Goal: Task Accomplishment & Management: Manage account settings

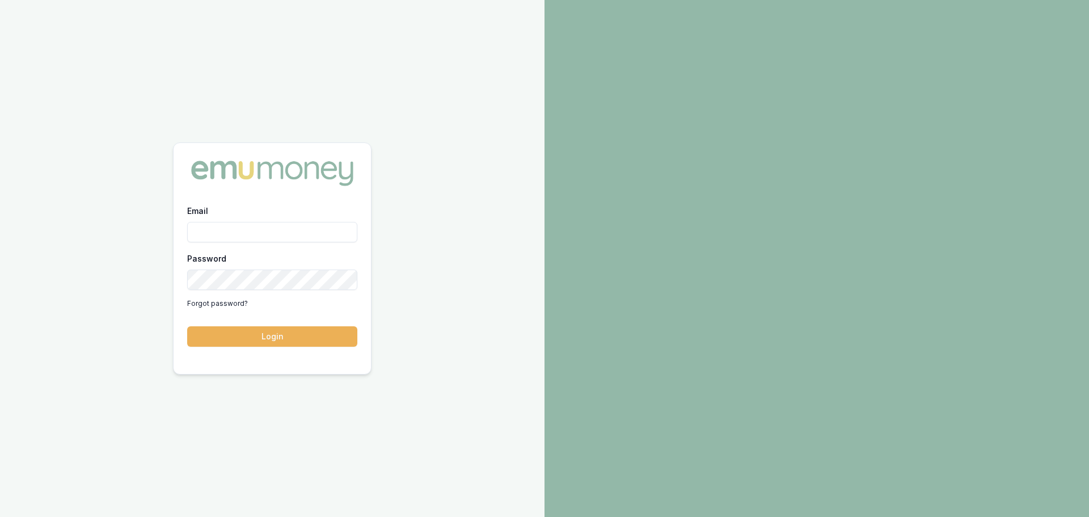
click at [195, 231] on input "Email" at bounding box center [272, 232] width 170 height 20
type input "[PERSON_NAME][EMAIL_ADDRESS][PERSON_NAME][DOMAIN_NAME]"
click at [267, 336] on button "Login" at bounding box center [272, 336] width 170 height 20
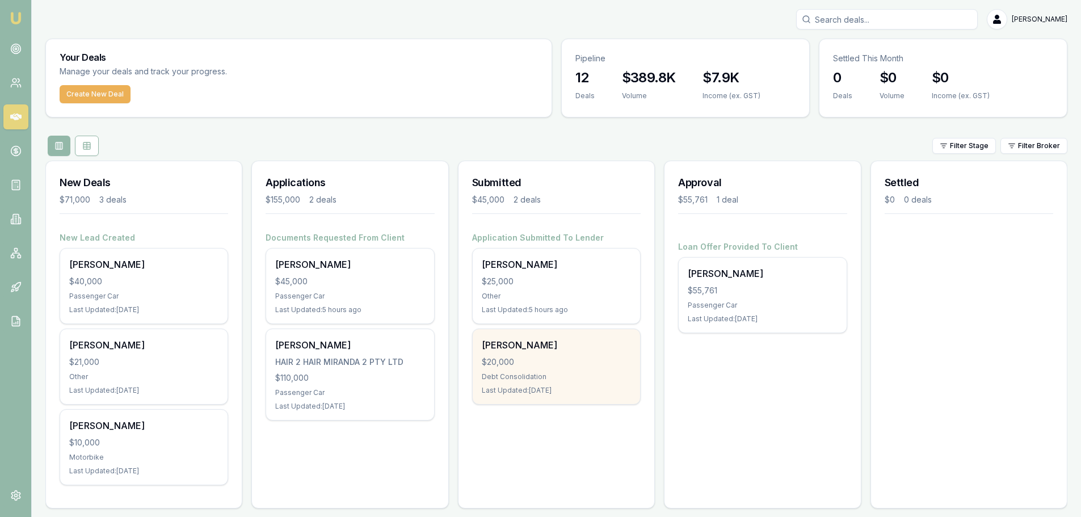
click at [574, 352] on div "[PERSON_NAME] $20,000 Debt Consolidation Last Updated: [DATE]" at bounding box center [555, 366] width 167 height 75
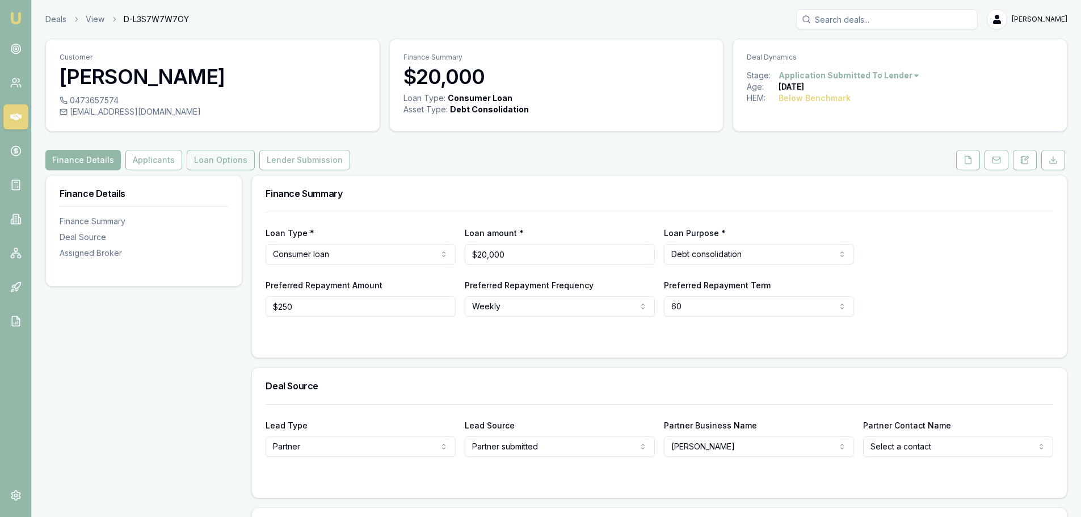
click at [213, 162] on button "Loan Options" at bounding box center [221, 160] width 68 height 20
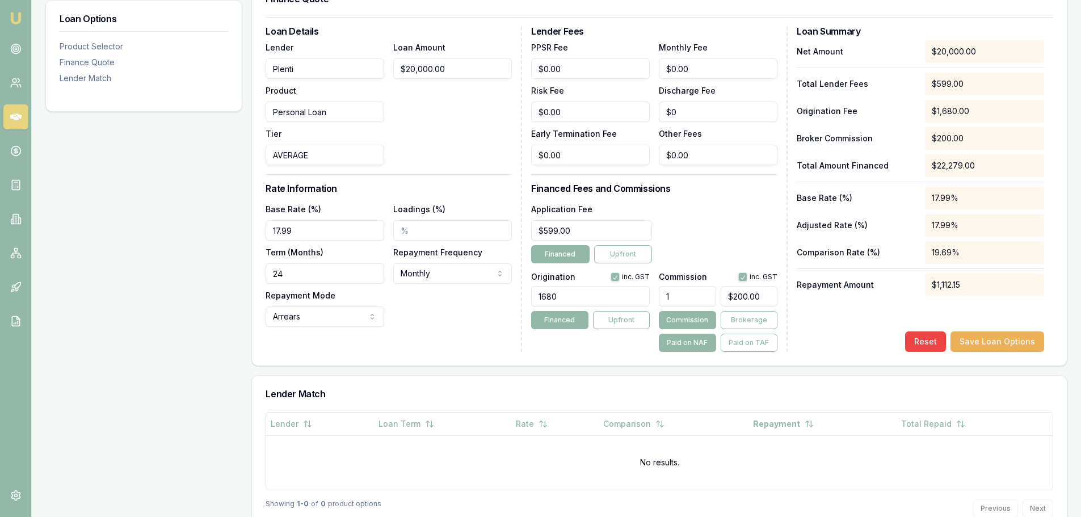
scroll to position [340, 0]
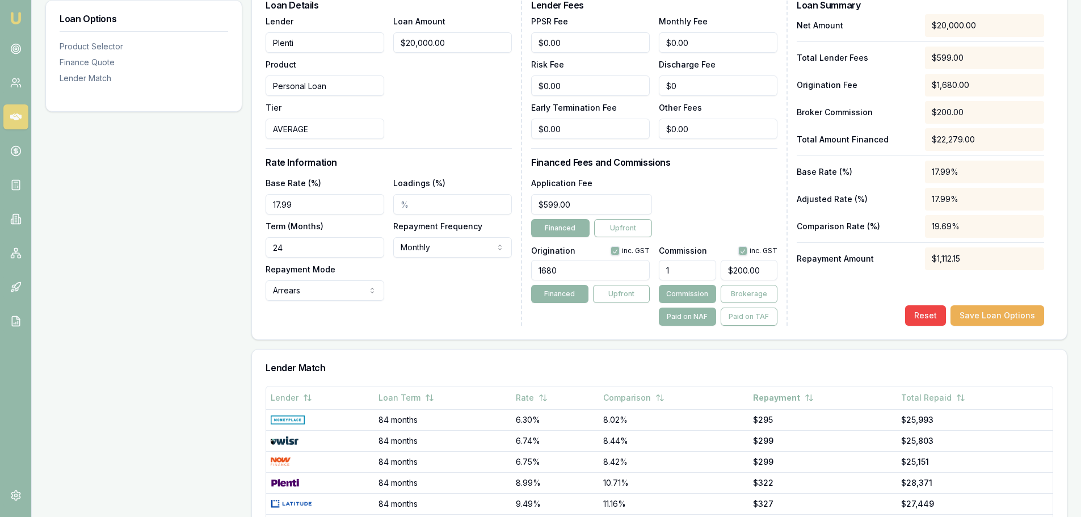
drag, startPoint x: 297, startPoint y: 201, endPoint x: 231, endPoint y: 207, distance: 66.0
click at [231, 207] on div "Loan Options Product Selector Finance Quote Lender Match Product Selector Perso…" at bounding box center [556, 251] width 1022 height 835
type input "22.69%"
click at [200, 218] on div "Loan Options Product Selector Finance Quote Lender Match" at bounding box center [143, 251] width 197 height 835
click at [399, 204] on input "Loadings (%)" at bounding box center [452, 204] width 119 height 20
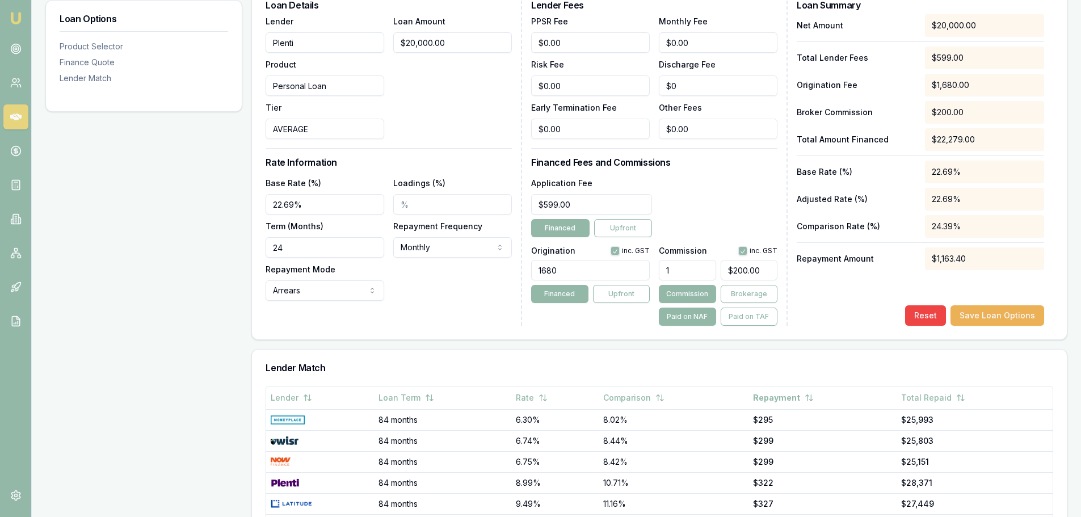
click at [132, 261] on div "Loan Options Product Selector Finance Quote Lender Match" at bounding box center [143, 251] width 197 height 835
click at [288, 247] on input "24" at bounding box center [324, 247] width 119 height 20
drag, startPoint x: 298, startPoint y: 249, endPoint x: 235, endPoint y: 251, distance: 62.4
click at [235, 251] on div "Loan Options Product Selector Finance Quote Lender Match Product Selector Perso…" at bounding box center [556, 251] width 1022 height 835
click at [235, 251] on div "Loan Options Product Selector Finance Quote Lender Match" at bounding box center [143, 251] width 197 height 835
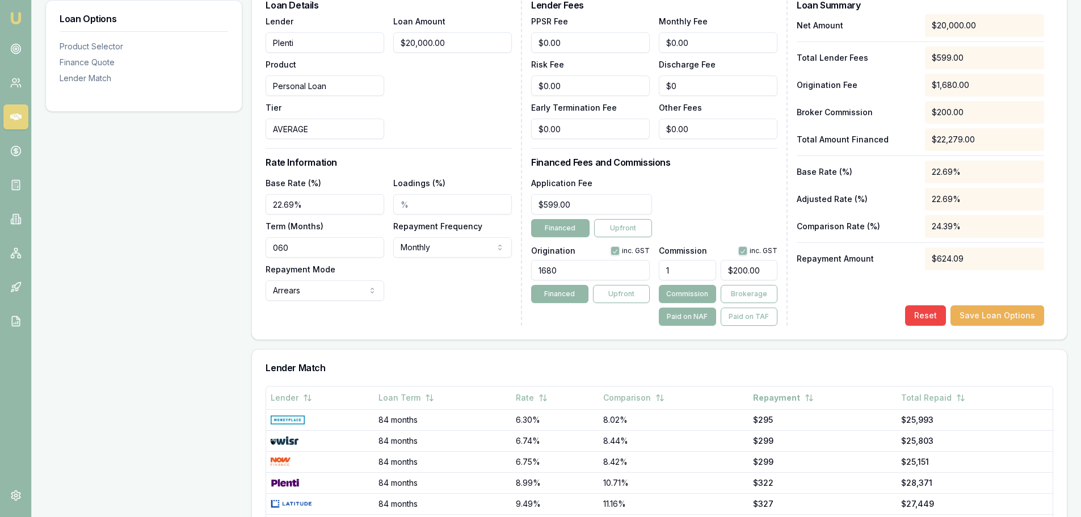
click at [277, 250] on input "060" at bounding box center [324, 247] width 119 height 20
type input "60"
click at [221, 232] on div "Loan Options Product Selector Finance Quote Lender Match" at bounding box center [143, 251] width 197 height 835
click at [433, 277] on div "Base Rate (%) 22.69% Loadings (%) Term (Months) 60 Repayment Frequency Monthly …" at bounding box center [388, 238] width 246 height 125
click at [466, 294] on div "Base Rate (%) 22.69% Loadings (%) Term (Months) 60 Repayment Frequency Monthly …" at bounding box center [388, 238] width 246 height 125
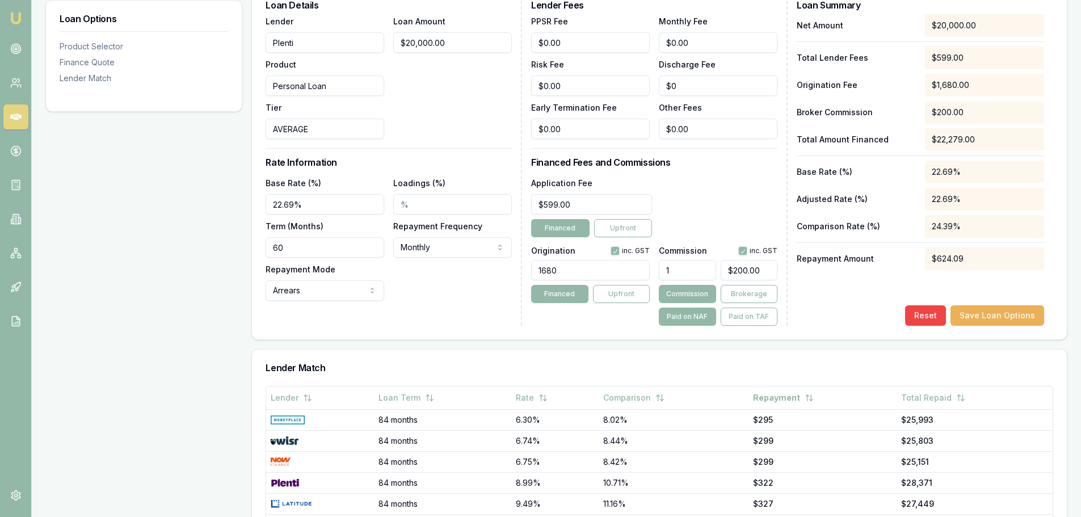
click at [712, 201] on div "Application Fee $599.00 Financed Upfront" at bounding box center [654, 206] width 246 height 61
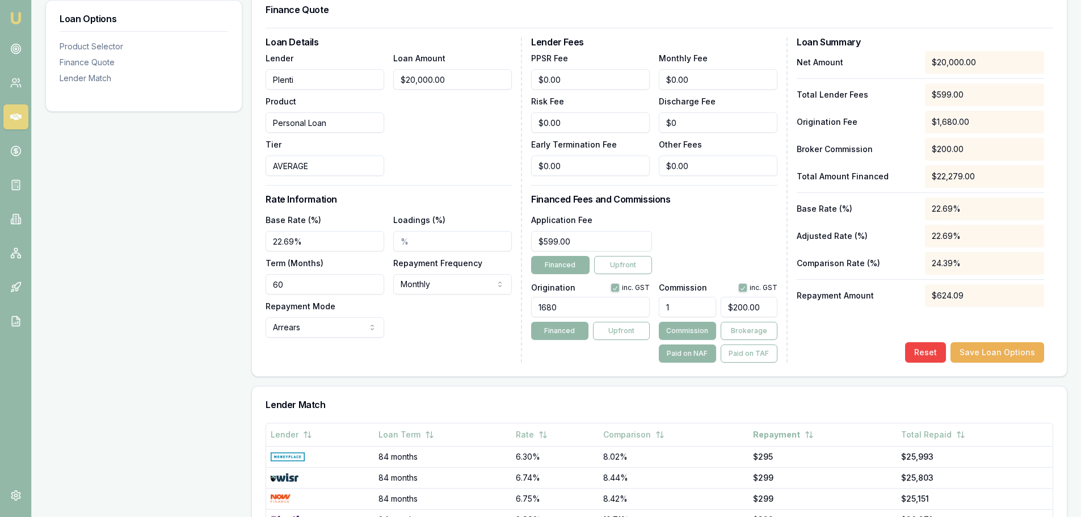
scroll to position [284, 0]
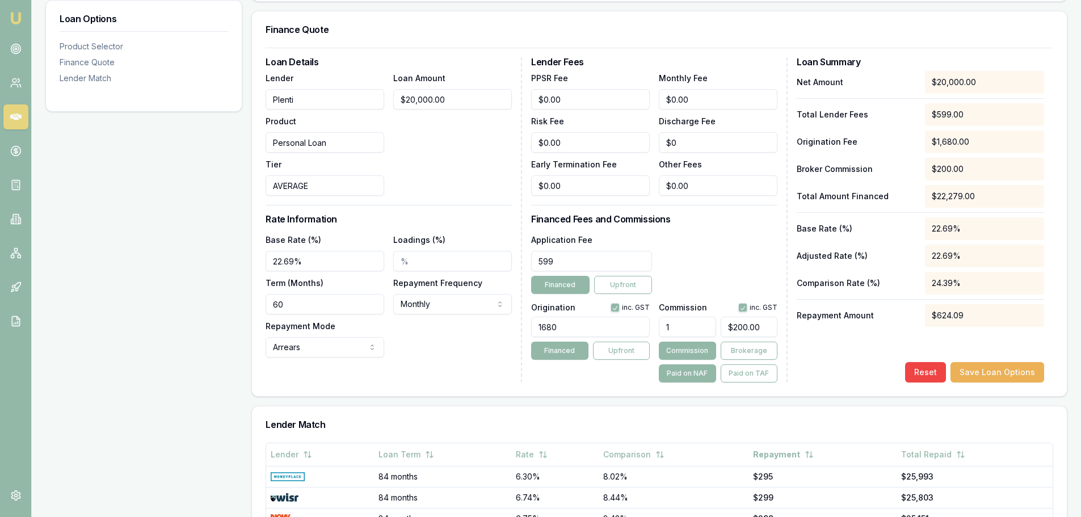
drag, startPoint x: 574, startPoint y: 260, endPoint x: 522, endPoint y: 261, distance: 52.2
click at [522, 261] on div "Loan Details Lender Plenti Product Personal Loan Tier AVERAGE Loan Amount $20,0…" at bounding box center [658, 219] width 787 height 325
type input "$629.00"
click at [721, 241] on div "Application Fee $629.00 Financed Upfront" at bounding box center [654, 263] width 246 height 61
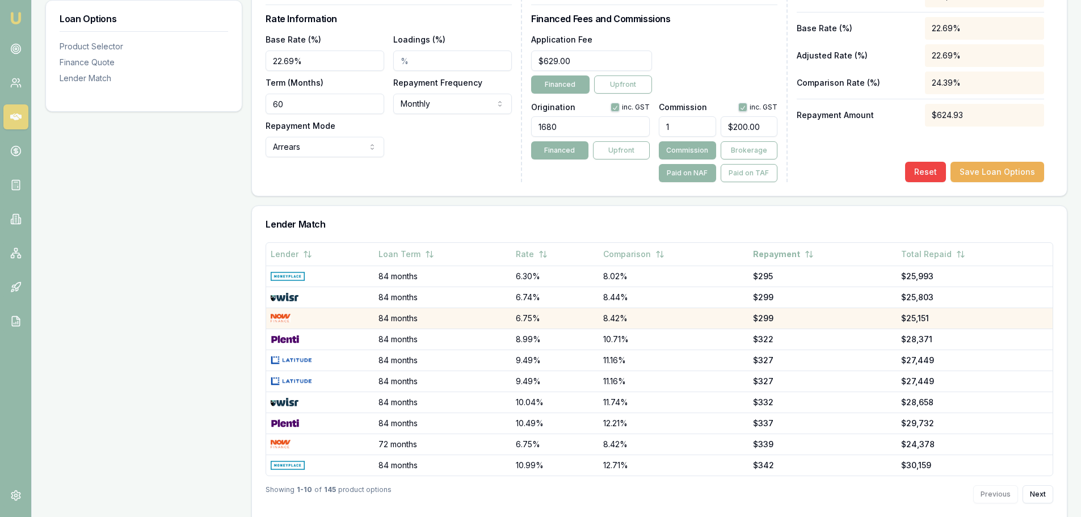
scroll to position [503, 0]
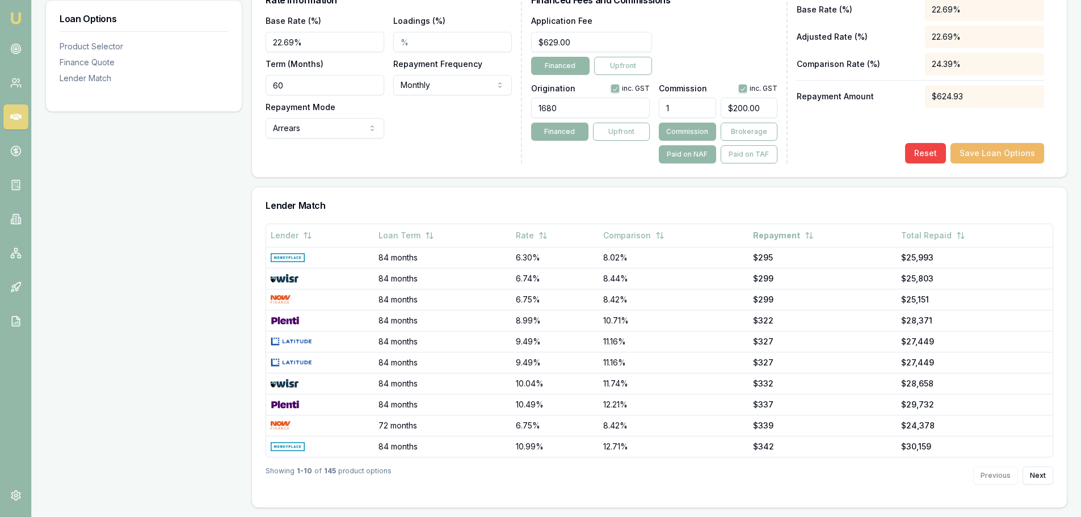
click at [1003, 159] on button "Save Loan Options" at bounding box center [997, 153] width 94 height 20
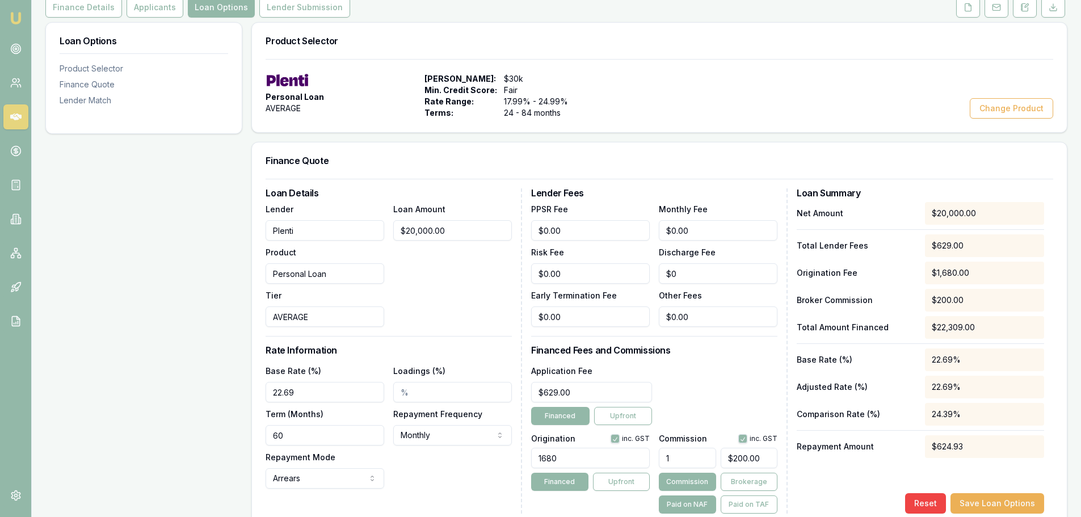
scroll to position [105, 0]
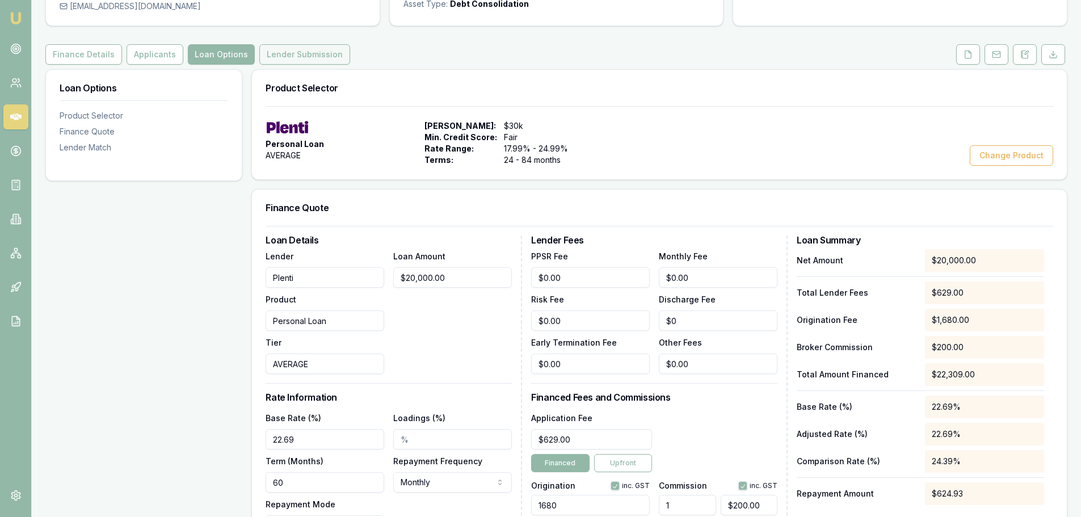
click at [296, 55] on button "Lender Submission" at bounding box center [304, 54] width 91 height 20
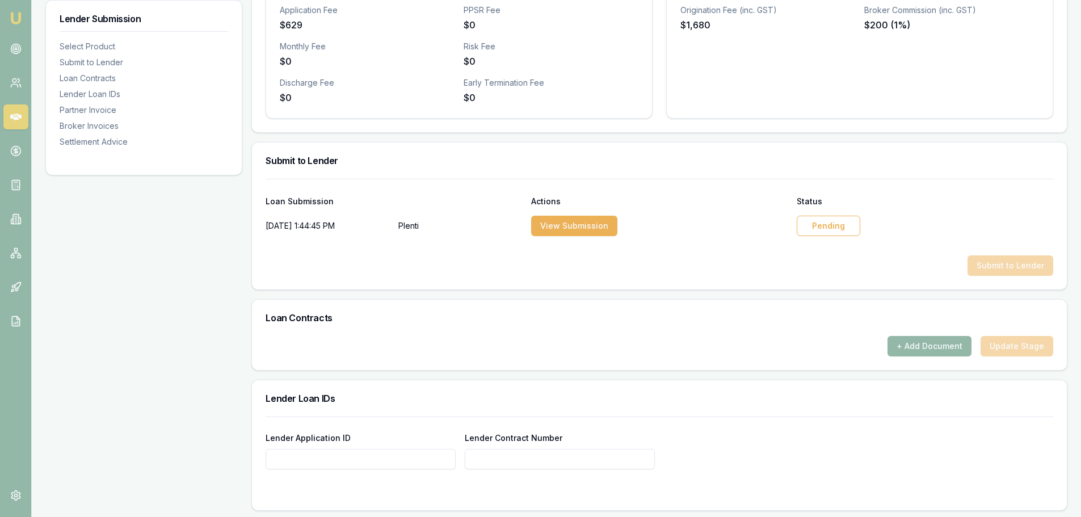
scroll to position [454, 0]
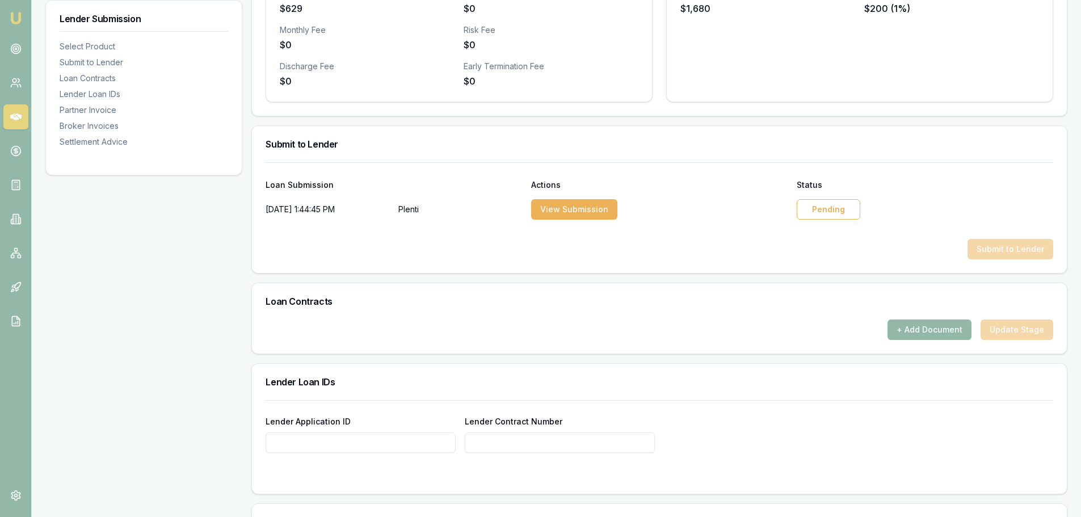
click at [836, 208] on div "Pending" at bounding box center [828, 209] width 64 height 20
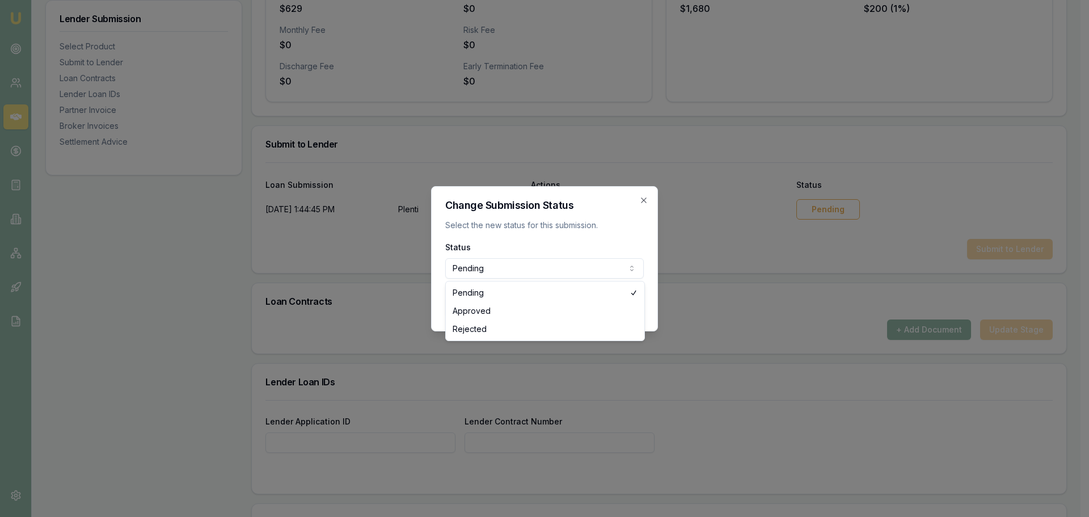
select select "APPROVED"
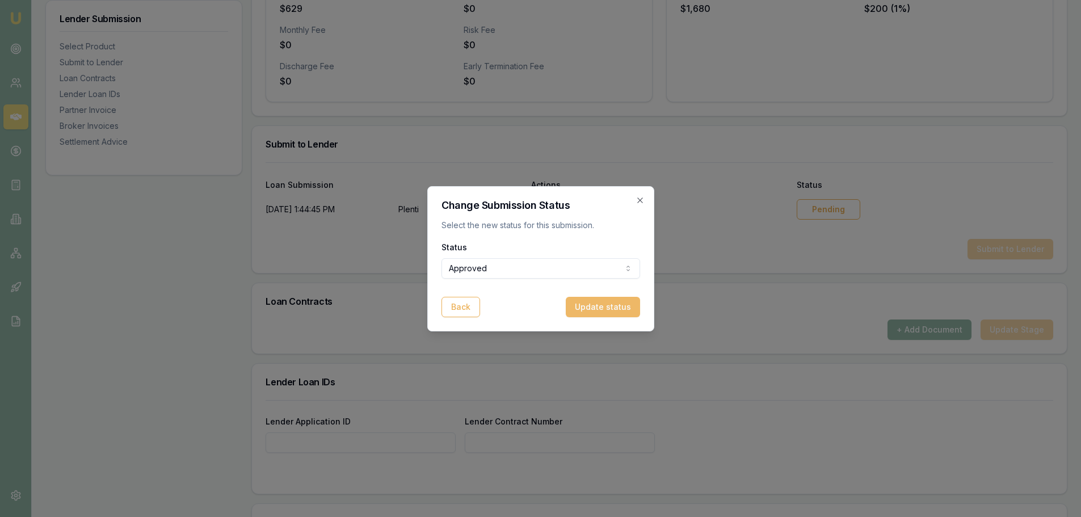
click at [605, 309] on button "Update status" at bounding box center [603, 307] width 74 height 20
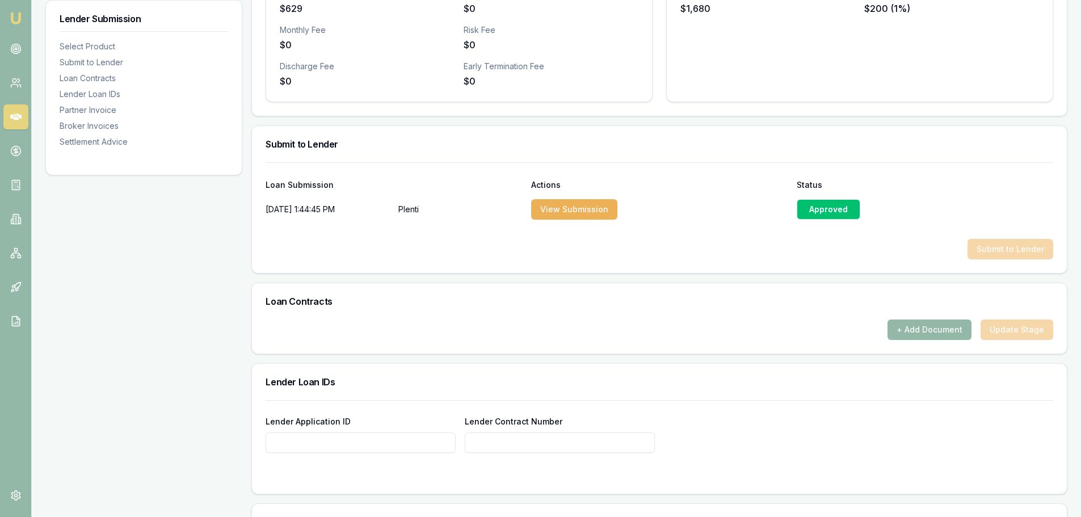
scroll to position [681, 0]
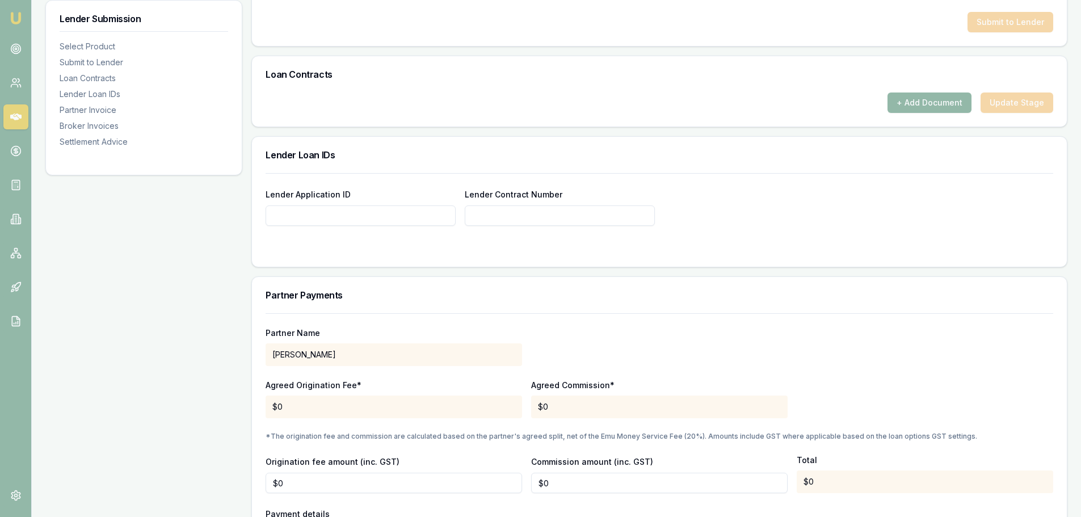
click at [289, 216] on input "Lender Application ID" at bounding box center [360, 215] width 190 height 20
paste input "KD25619347"
type input "KD25619347"
paste input "KD25619347"
type input "KD25619347"
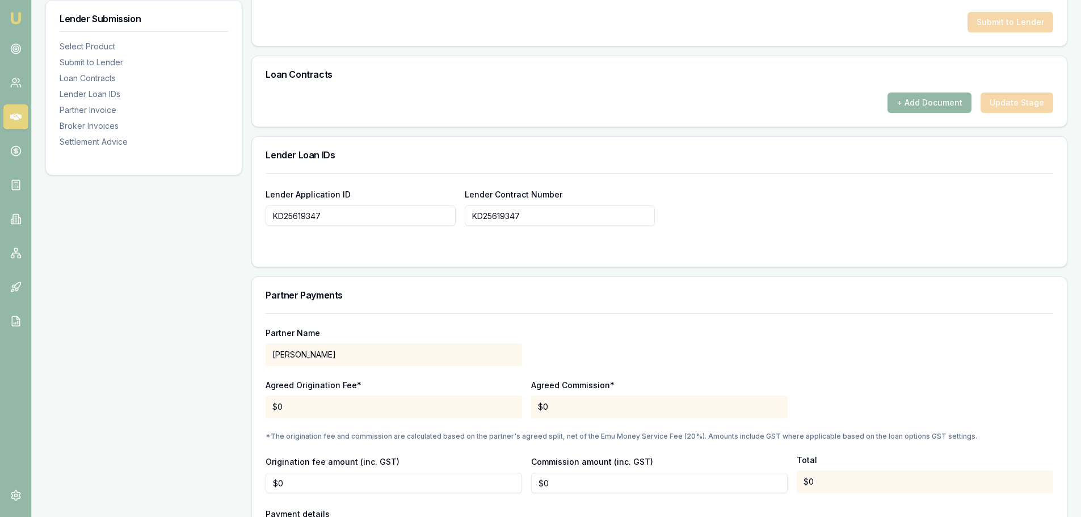
click at [622, 291] on h3 "Partner Payments" at bounding box center [658, 294] width 787 height 9
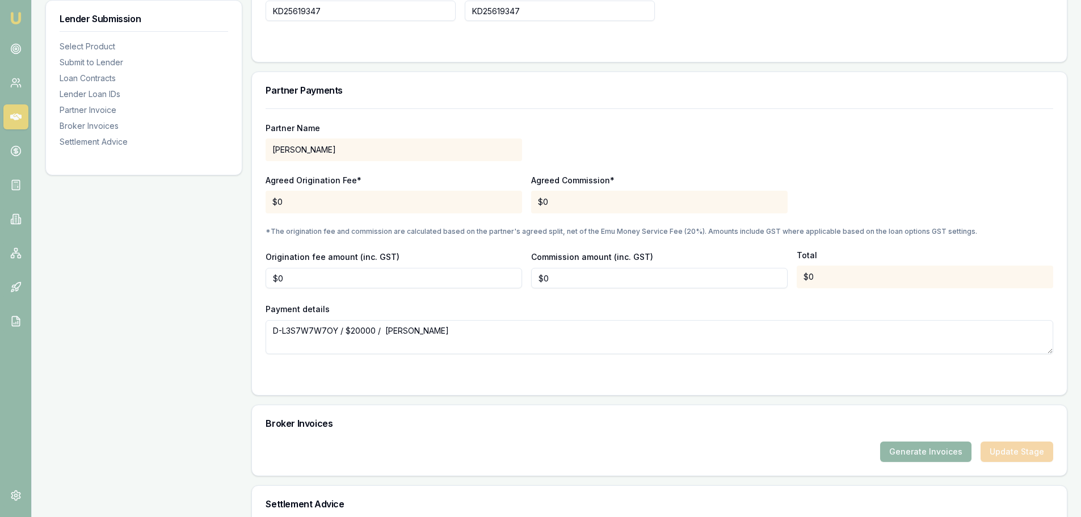
scroll to position [908, 0]
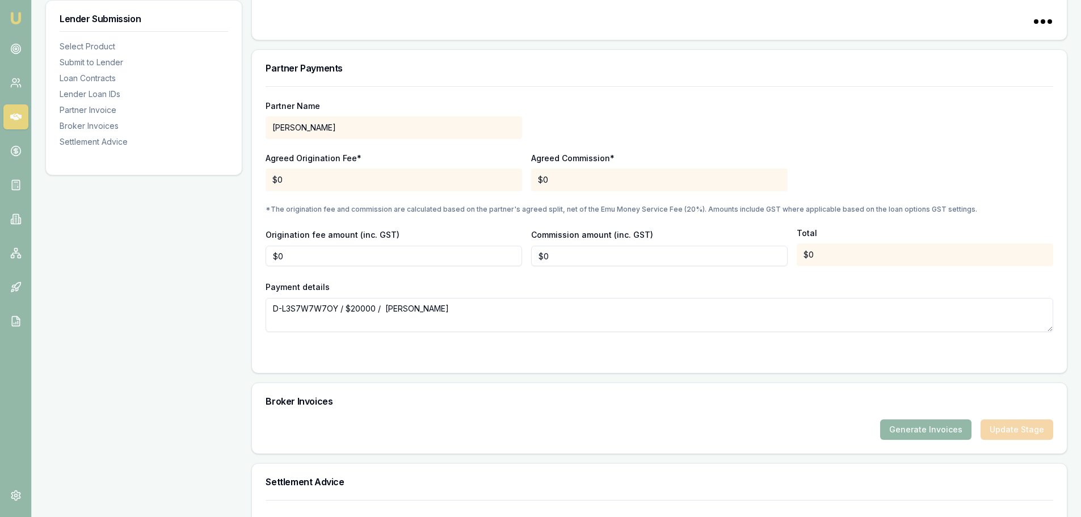
type input "KD25619347"
click at [567, 175] on div "$0" at bounding box center [659, 179] width 256 height 23
click at [555, 255] on input "0" at bounding box center [659, 256] width 256 height 20
type input "$0"
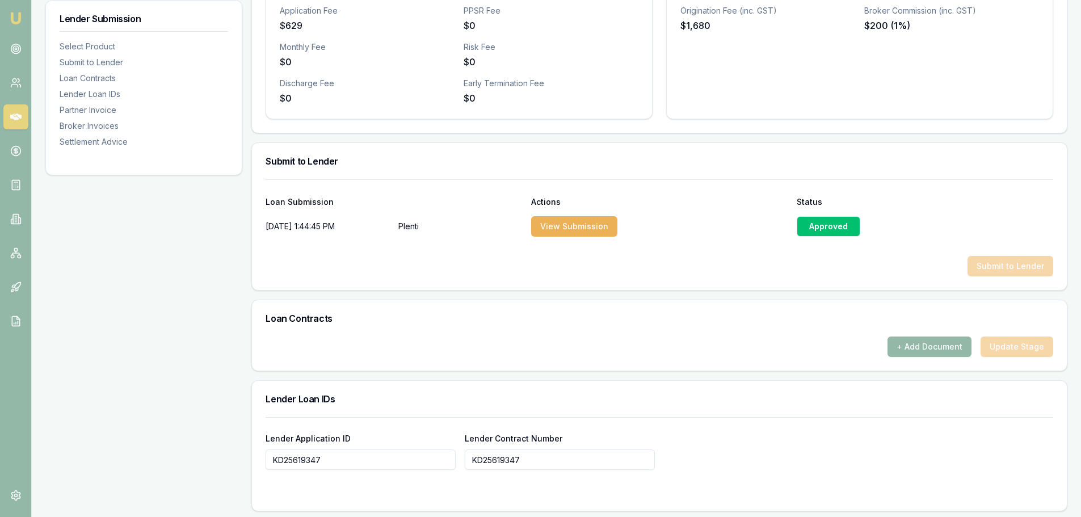
scroll to position [510, 0]
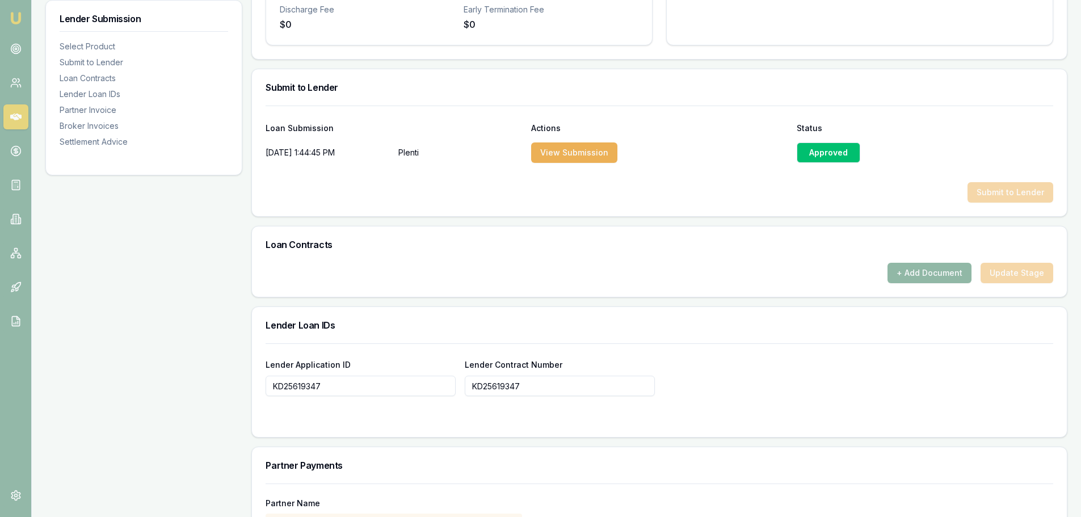
click at [913, 272] on button "+ Add Document" at bounding box center [929, 273] width 84 height 20
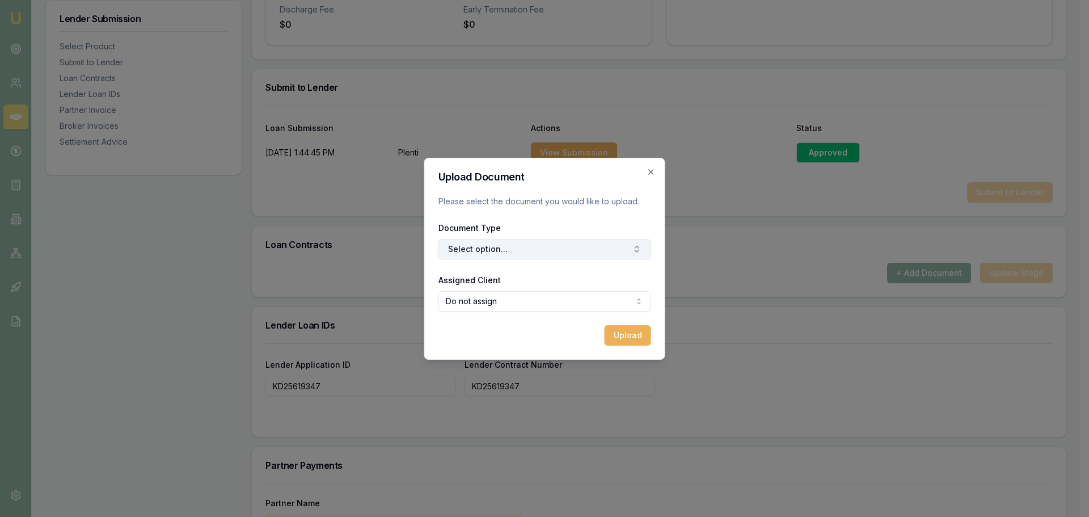
click at [480, 253] on button "Select option..." at bounding box center [544, 249] width 213 height 20
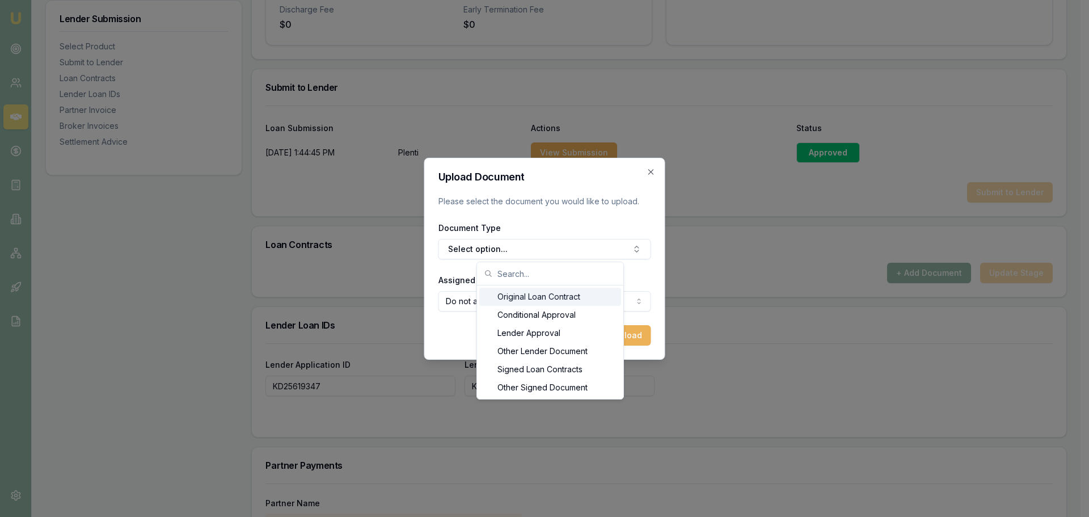
click at [513, 296] on div "Original Loan Contract" at bounding box center [550, 297] width 142 height 18
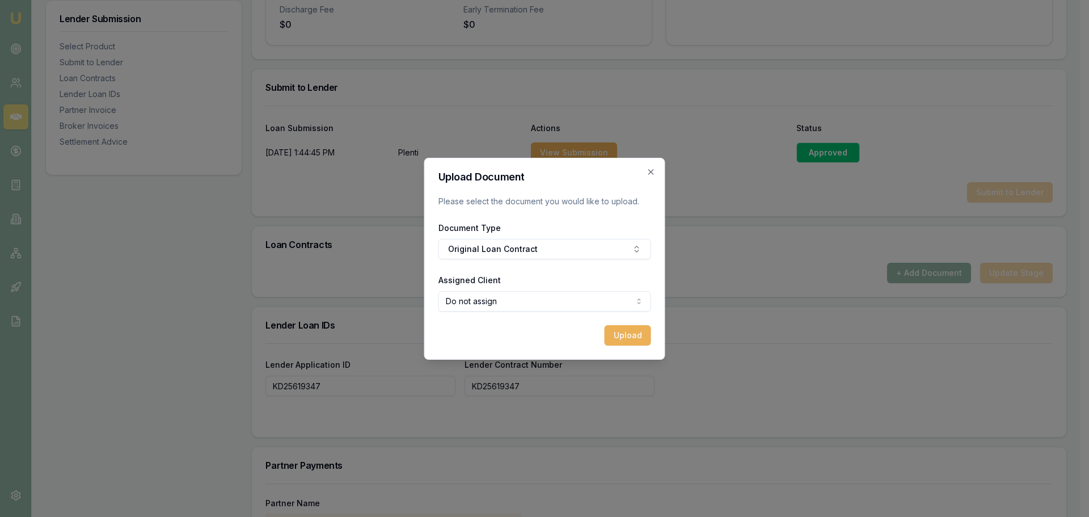
select select "U-LCO16UJ4Y9"
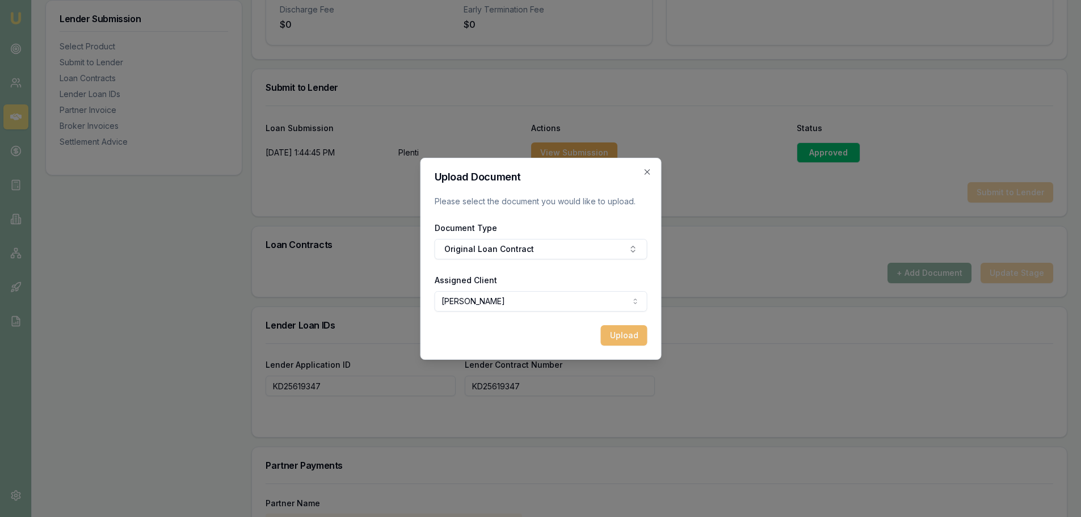
click at [619, 333] on button "Upload" at bounding box center [623, 335] width 47 height 20
click at [647, 172] on icon "button" at bounding box center [646, 171] width 5 height 5
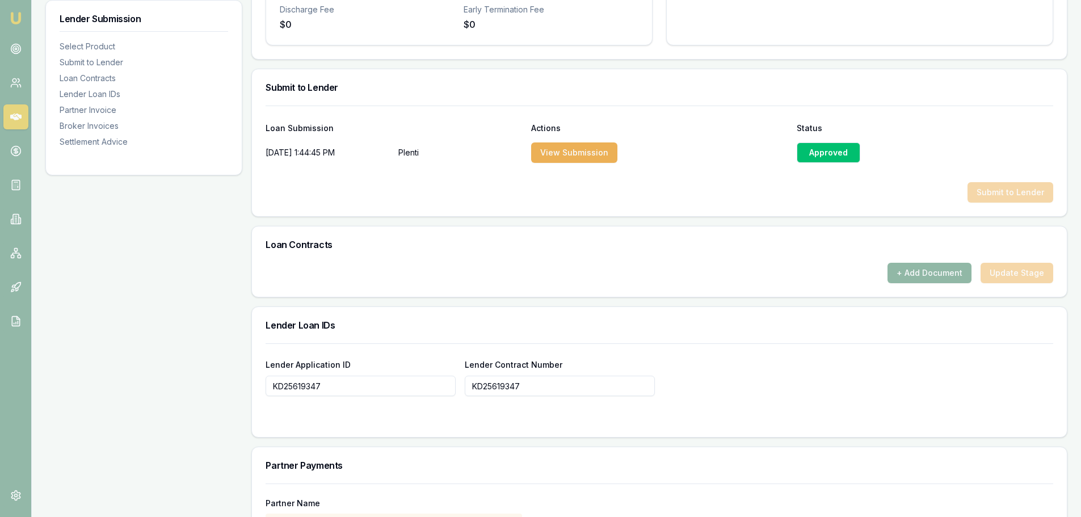
click at [924, 278] on button "+ Add Document" at bounding box center [929, 273] width 84 height 20
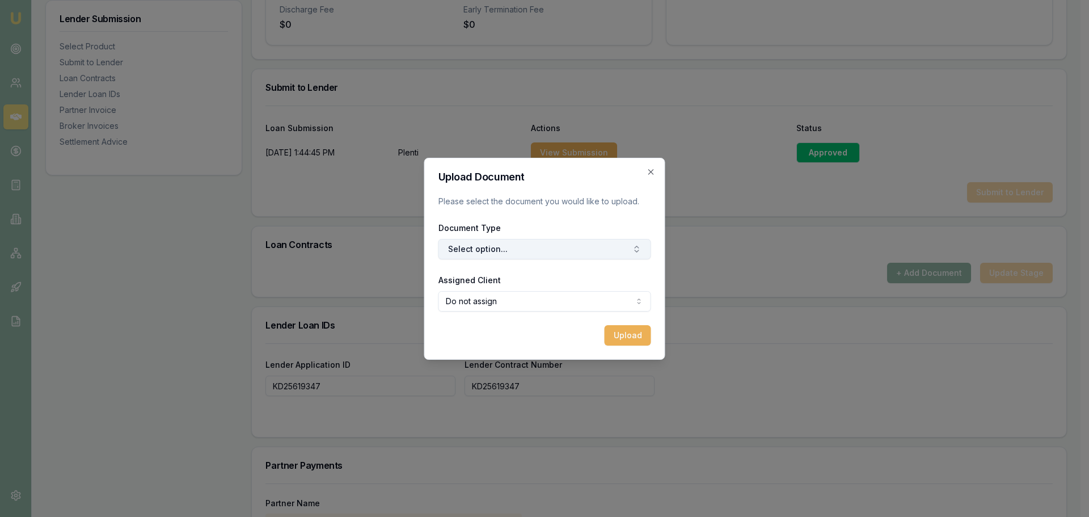
click at [489, 250] on button "Select option..." at bounding box center [544, 249] width 213 height 20
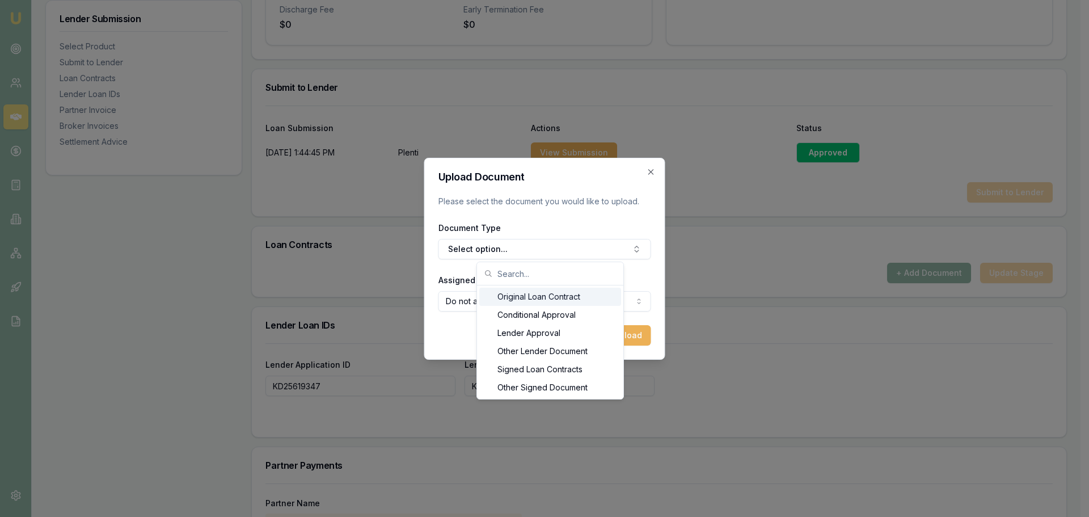
click at [518, 299] on div "Original Loan Contract" at bounding box center [550, 297] width 142 height 18
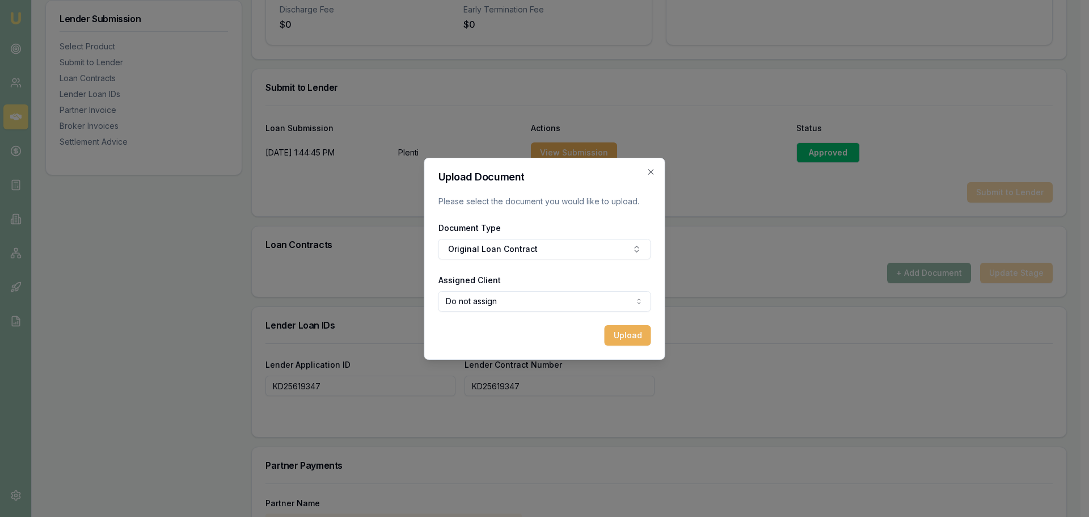
select select "U-LCO16UJ4Y9"
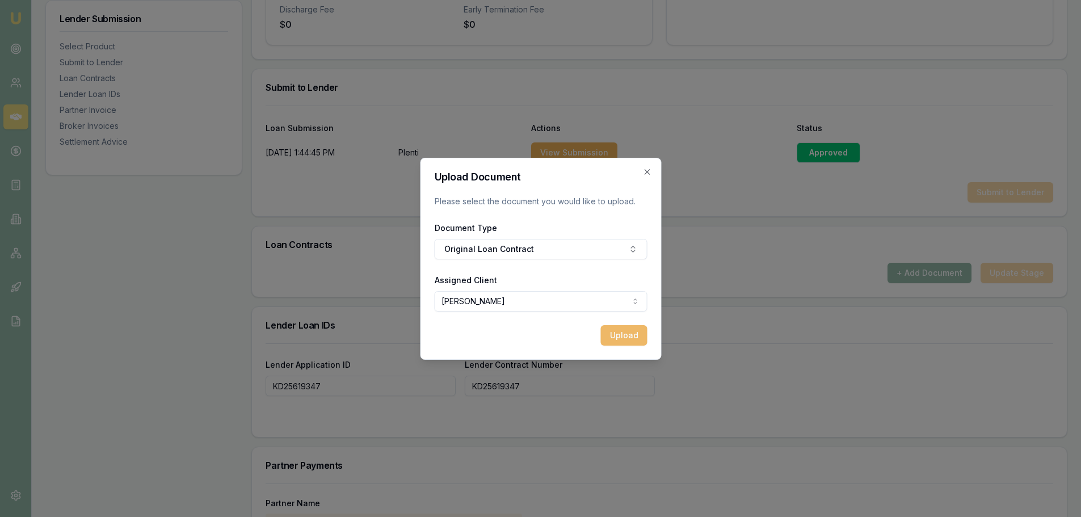
click at [633, 335] on button "Upload" at bounding box center [623, 335] width 47 height 20
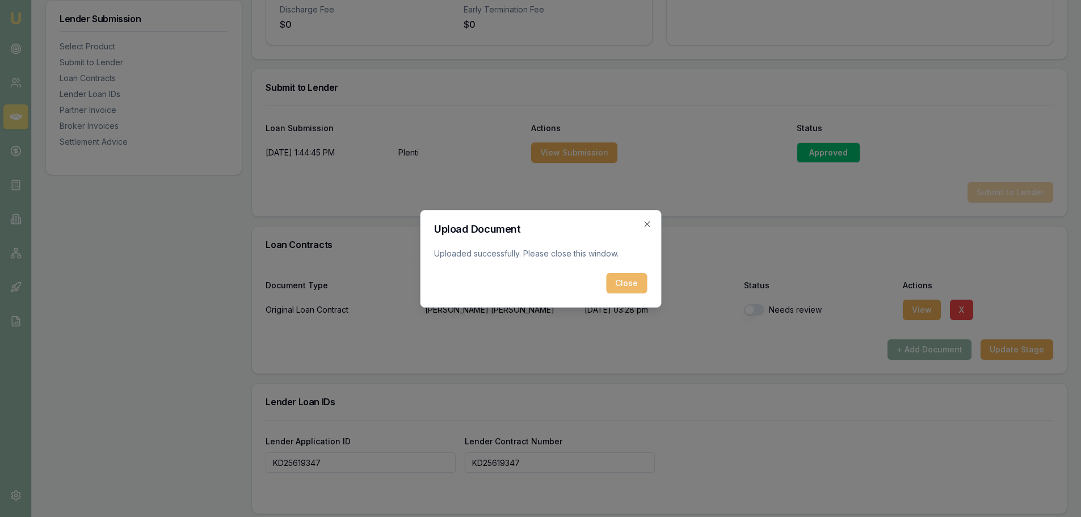
click at [638, 286] on button "Close" at bounding box center [626, 283] width 41 height 20
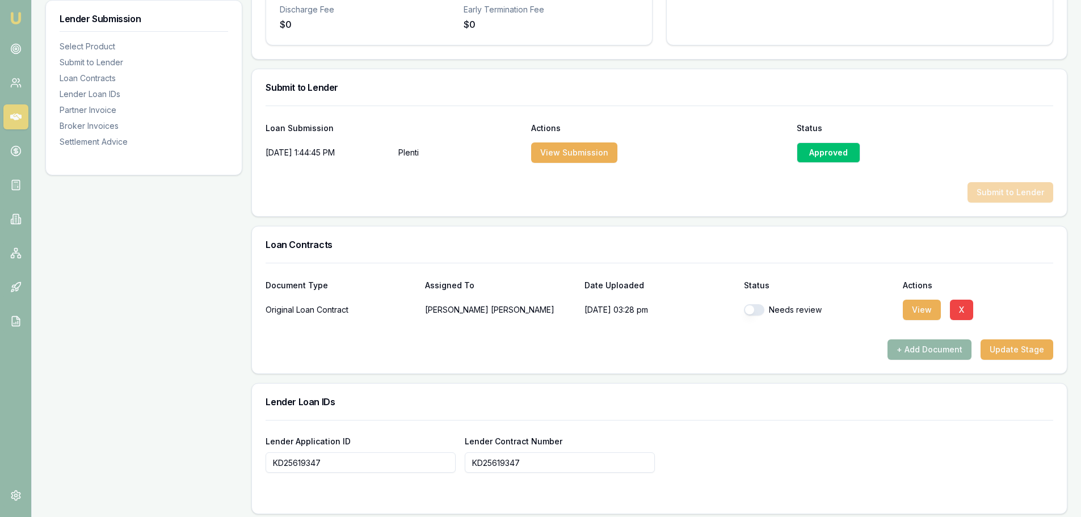
drag, startPoint x: 745, startPoint y: 313, endPoint x: 756, endPoint y: 306, distance: 12.6
click at [746, 313] on button "button" at bounding box center [754, 309] width 20 height 11
checkbox input "true"
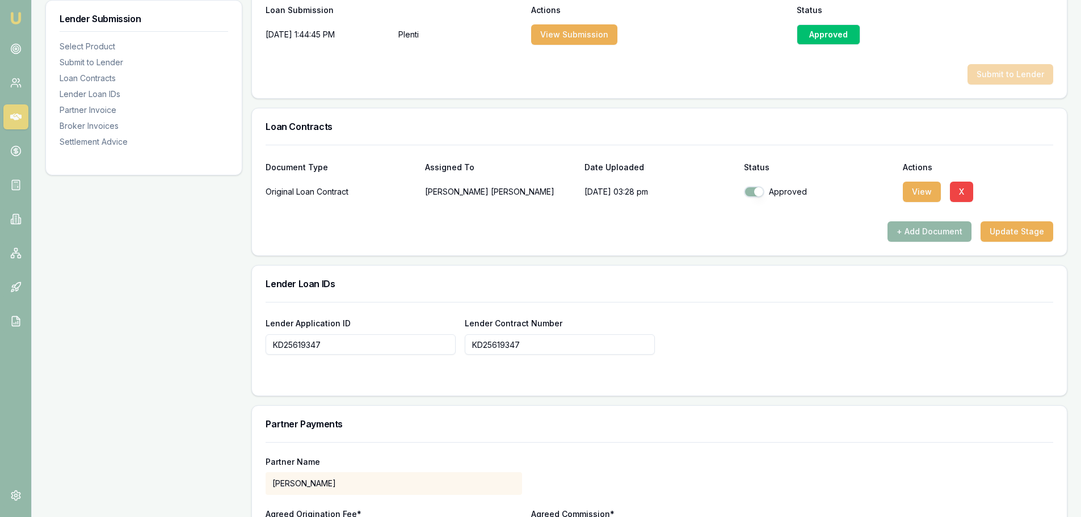
scroll to position [737, 0]
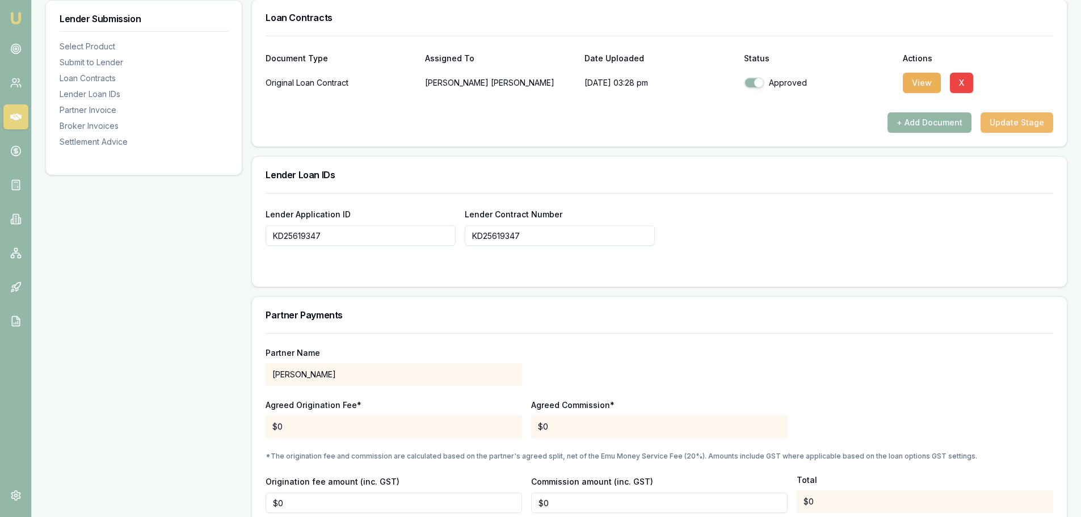
click at [1009, 122] on button "Update Stage" at bounding box center [1016, 122] width 73 height 20
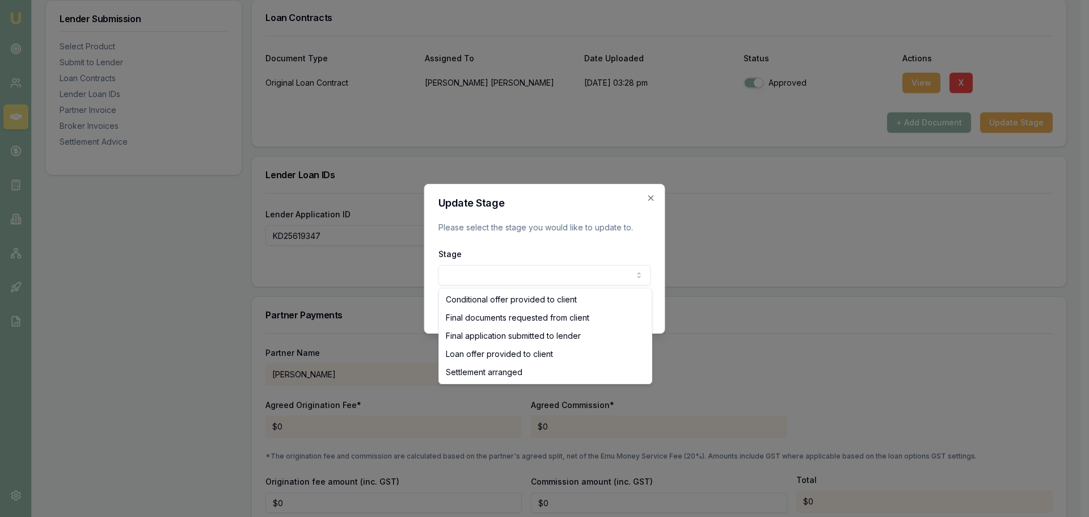
select select "SETTLEMENT_ARRANGED"
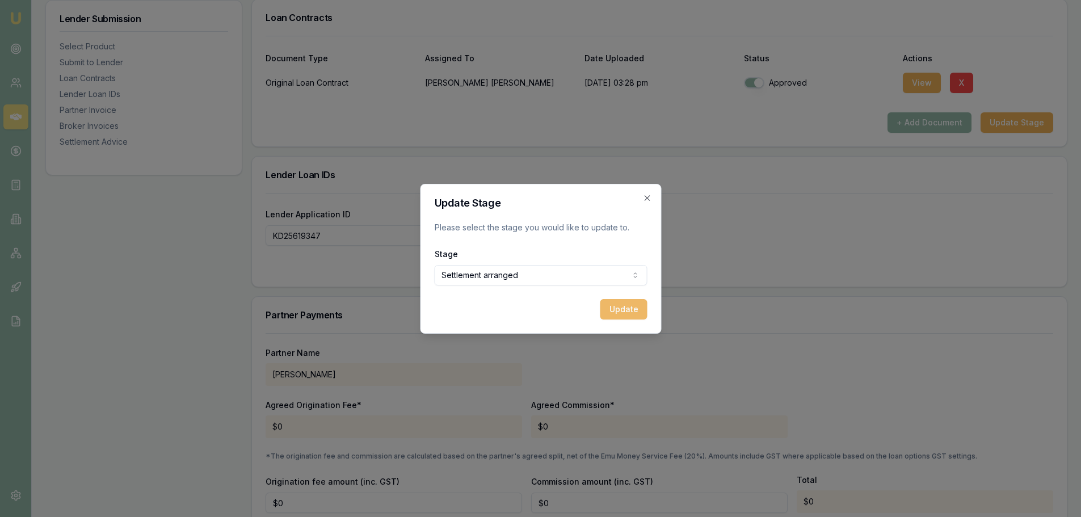
click at [638, 308] on button "Update" at bounding box center [623, 309] width 47 height 20
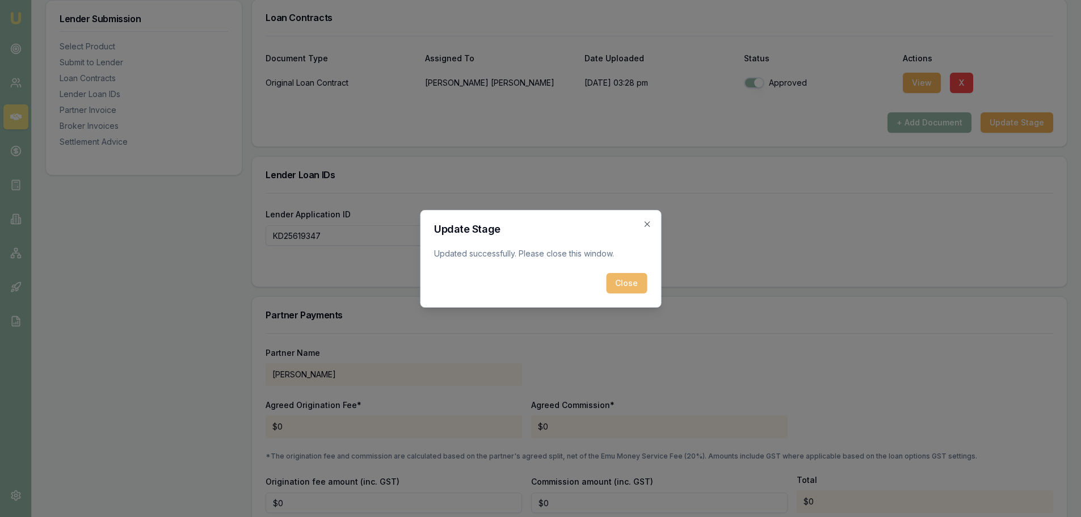
click at [624, 280] on button "Close" at bounding box center [626, 283] width 41 height 20
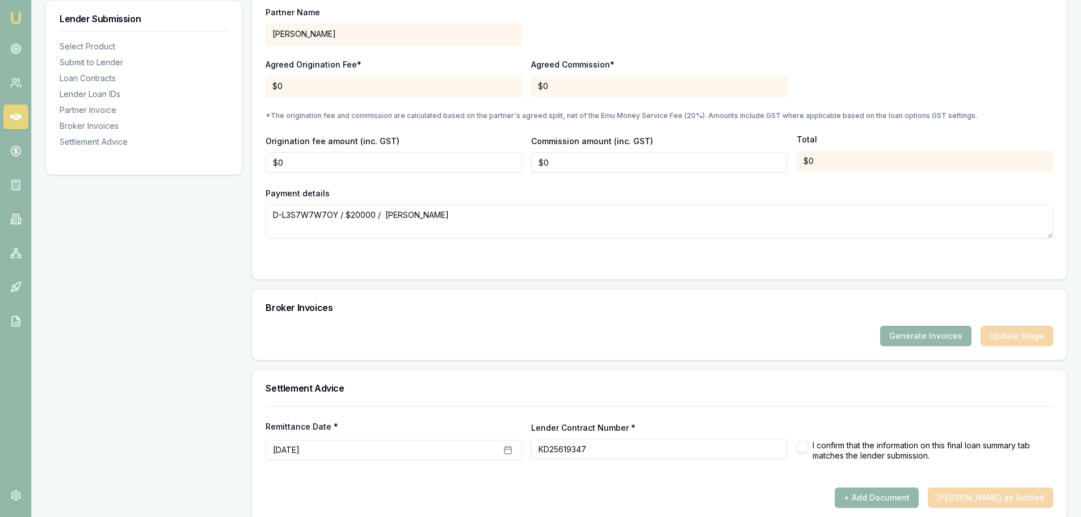
scroll to position [1092, 0]
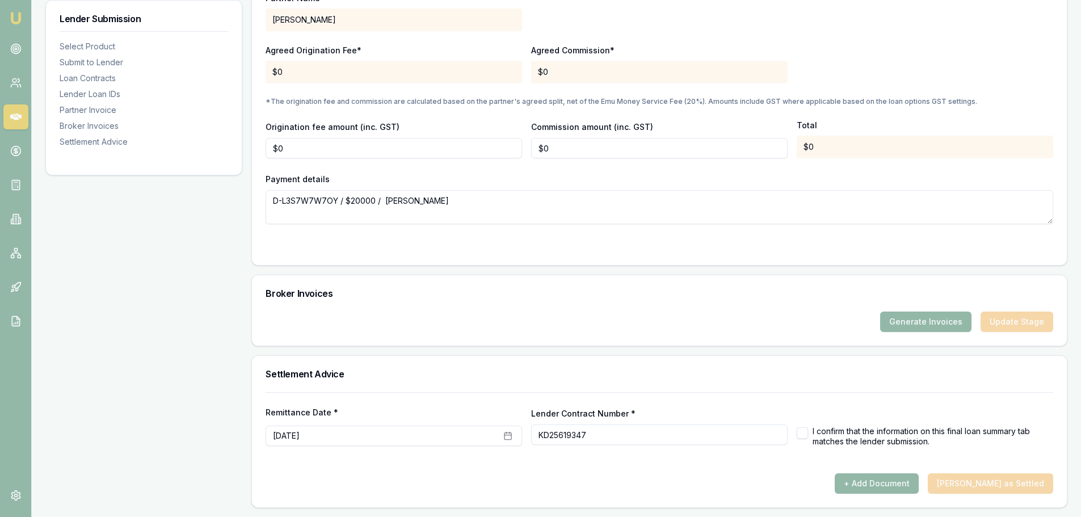
click at [803, 429] on button "button" at bounding box center [801, 432] width 11 height 11
click at [889, 487] on button "+ Add Document" at bounding box center [876, 483] width 84 height 20
checkbox input "false"
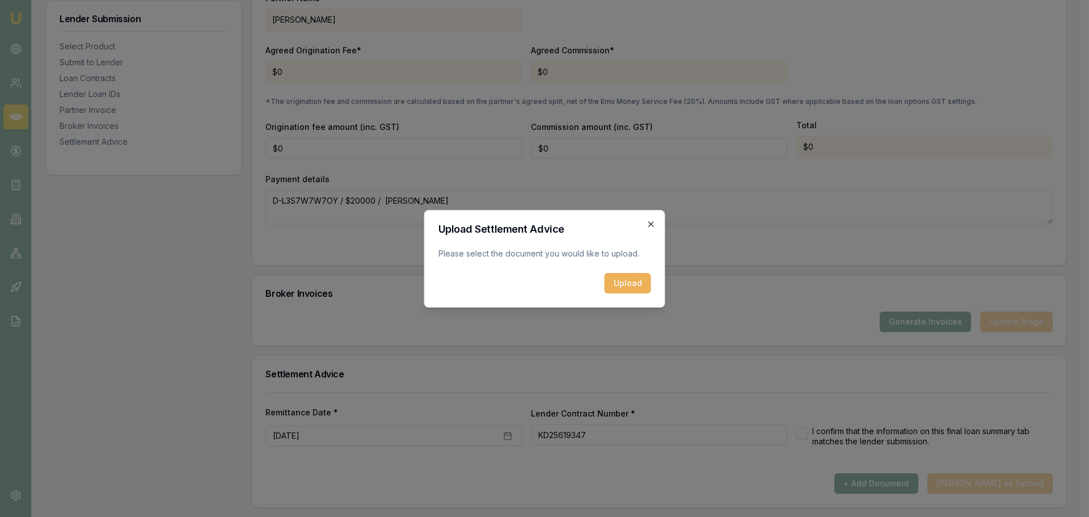
click at [652, 223] on icon "button" at bounding box center [651, 224] width 9 height 9
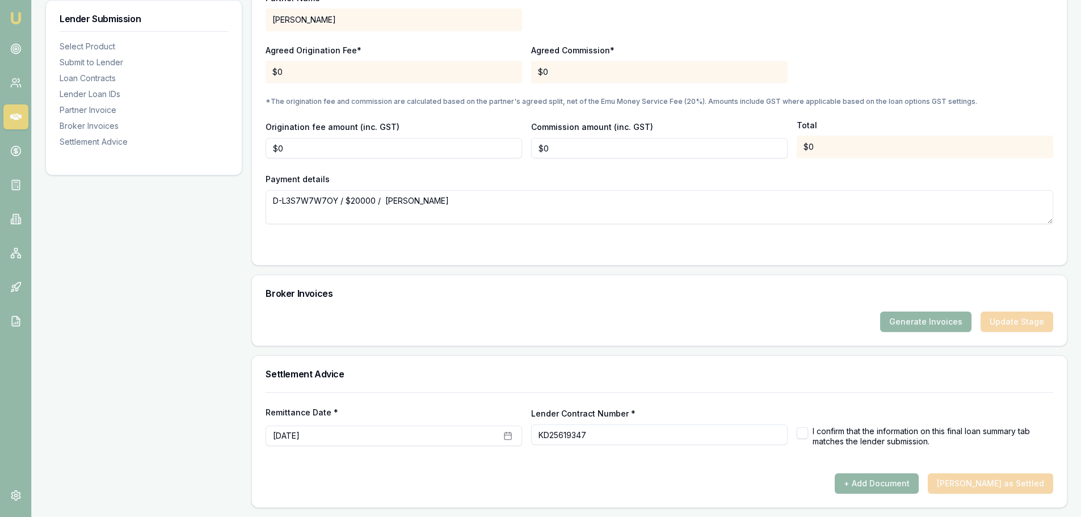
click at [742, 408] on div "Lender Contract Number * KD25619347" at bounding box center [659, 425] width 256 height 39
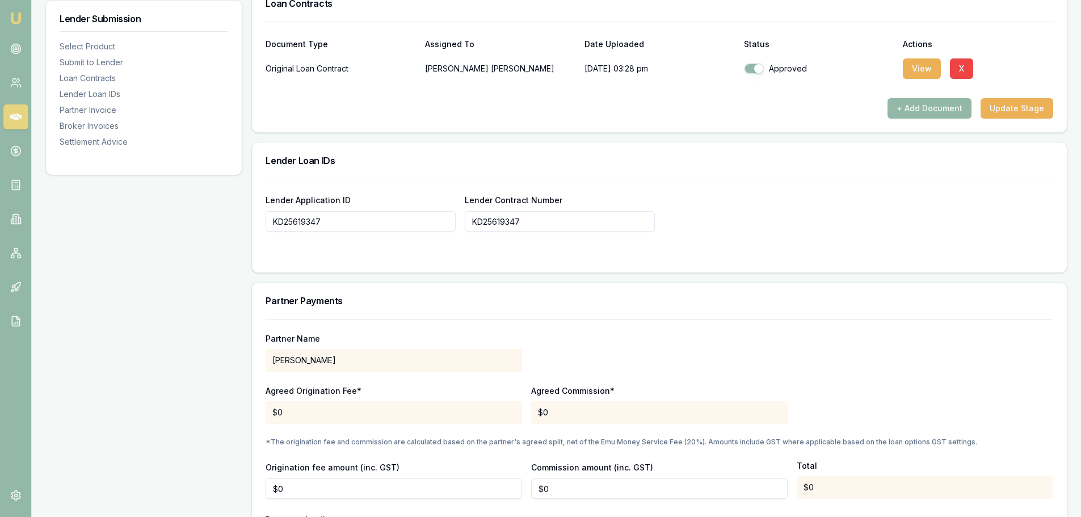
scroll to position [978, 0]
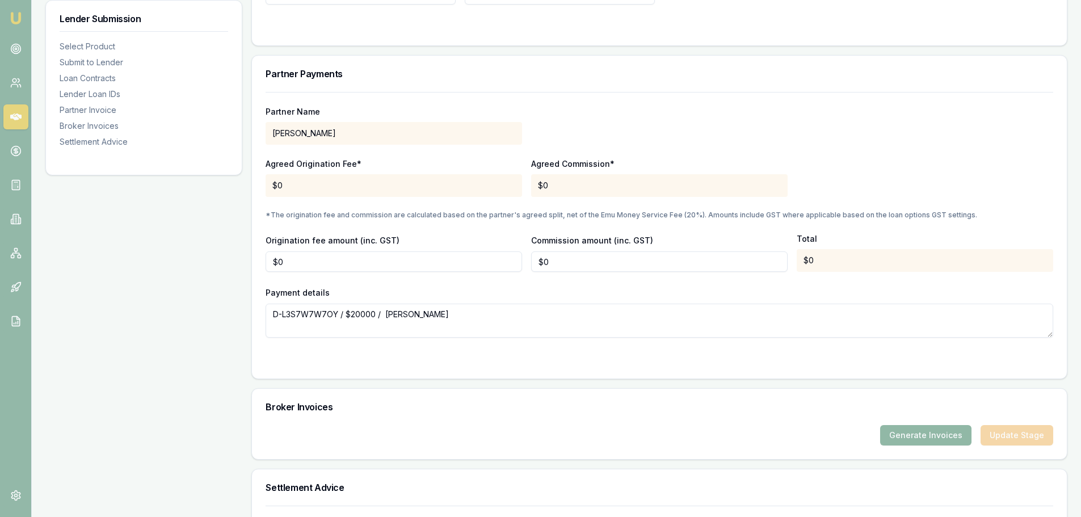
click at [923, 434] on button "Generate Invoices" at bounding box center [925, 435] width 91 height 20
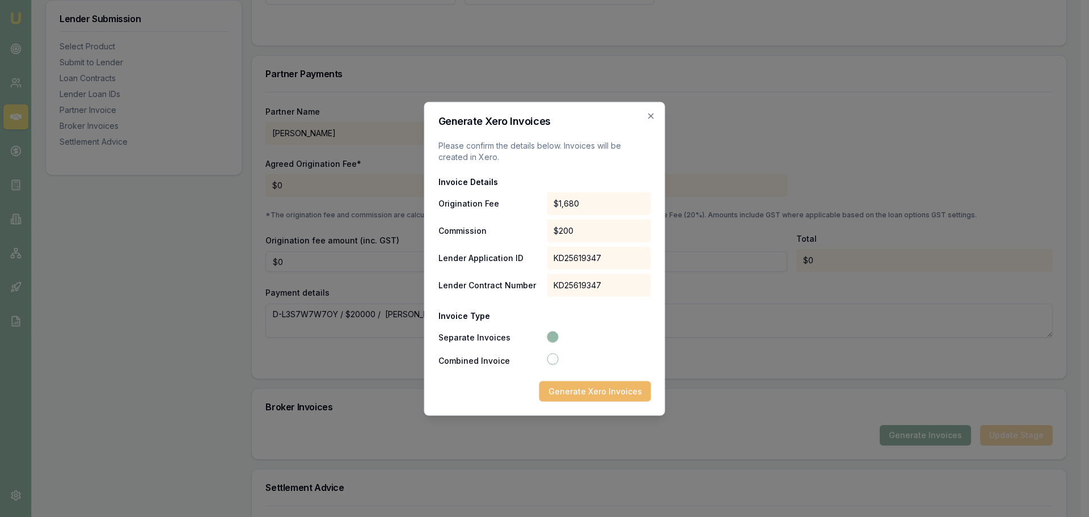
click at [583, 394] on button "Generate Xero Invoices" at bounding box center [595, 391] width 112 height 20
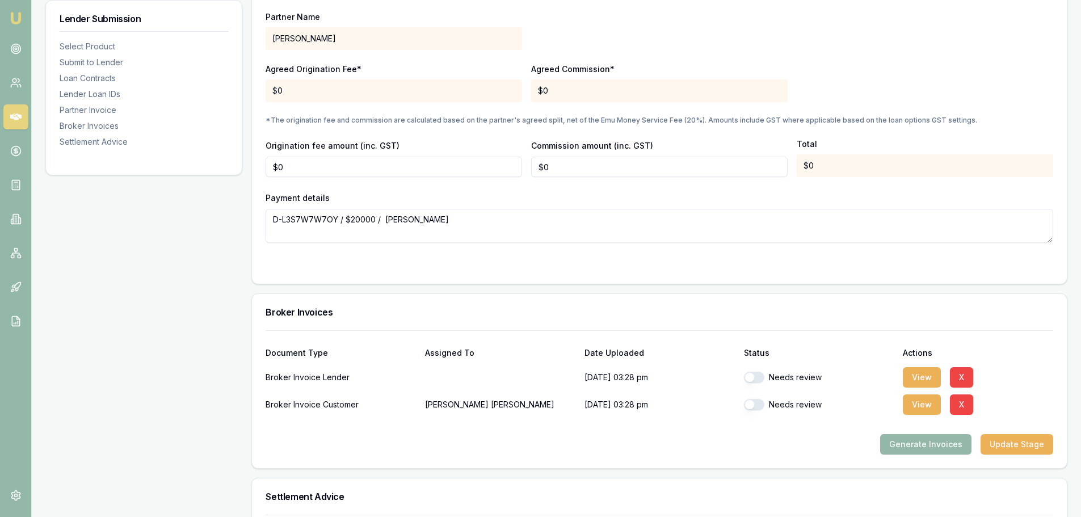
scroll to position [1134, 0]
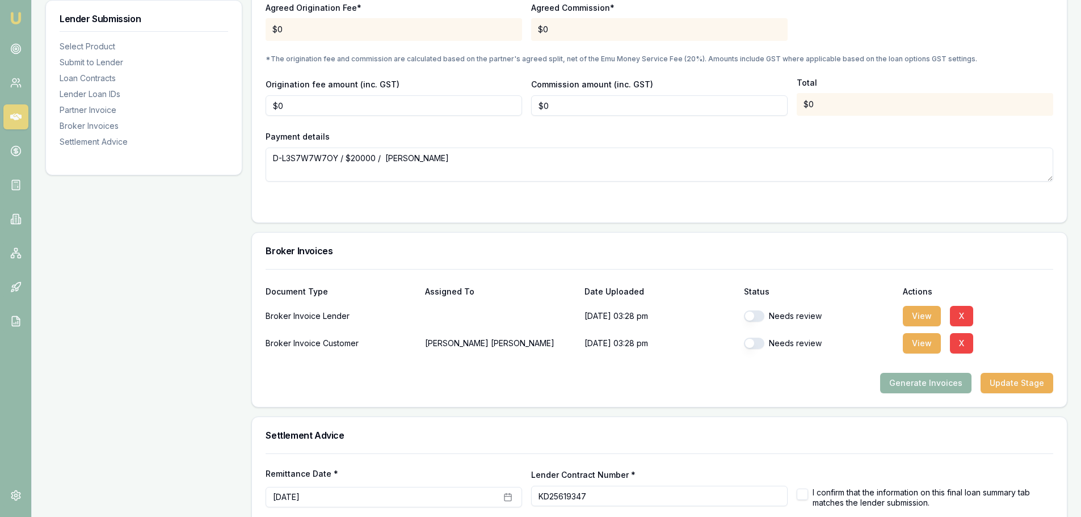
click at [751, 315] on button "button" at bounding box center [754, 315] width 20 height 11
checkbox input "true"
click at [748, 342] on button "button" at bounding box center [754, 342] width 20 height 11
checkbox input "true"
click at [799, 387] on div "Generate Invoices Update Stage" at bounding box center [658, 383] width 787 height 20
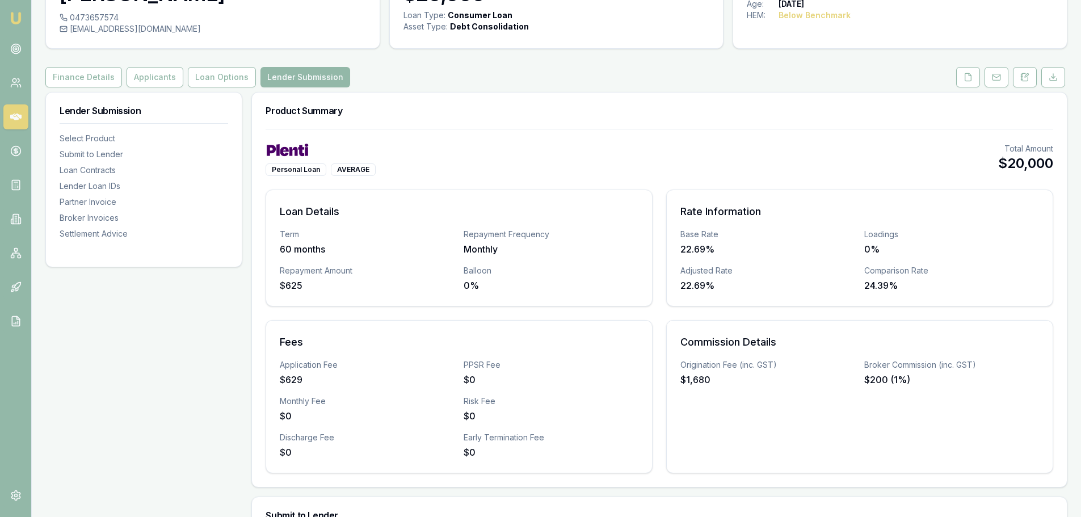
scroll to position [61, 0]
